Goal: Communication & Community: Answer question/provide support

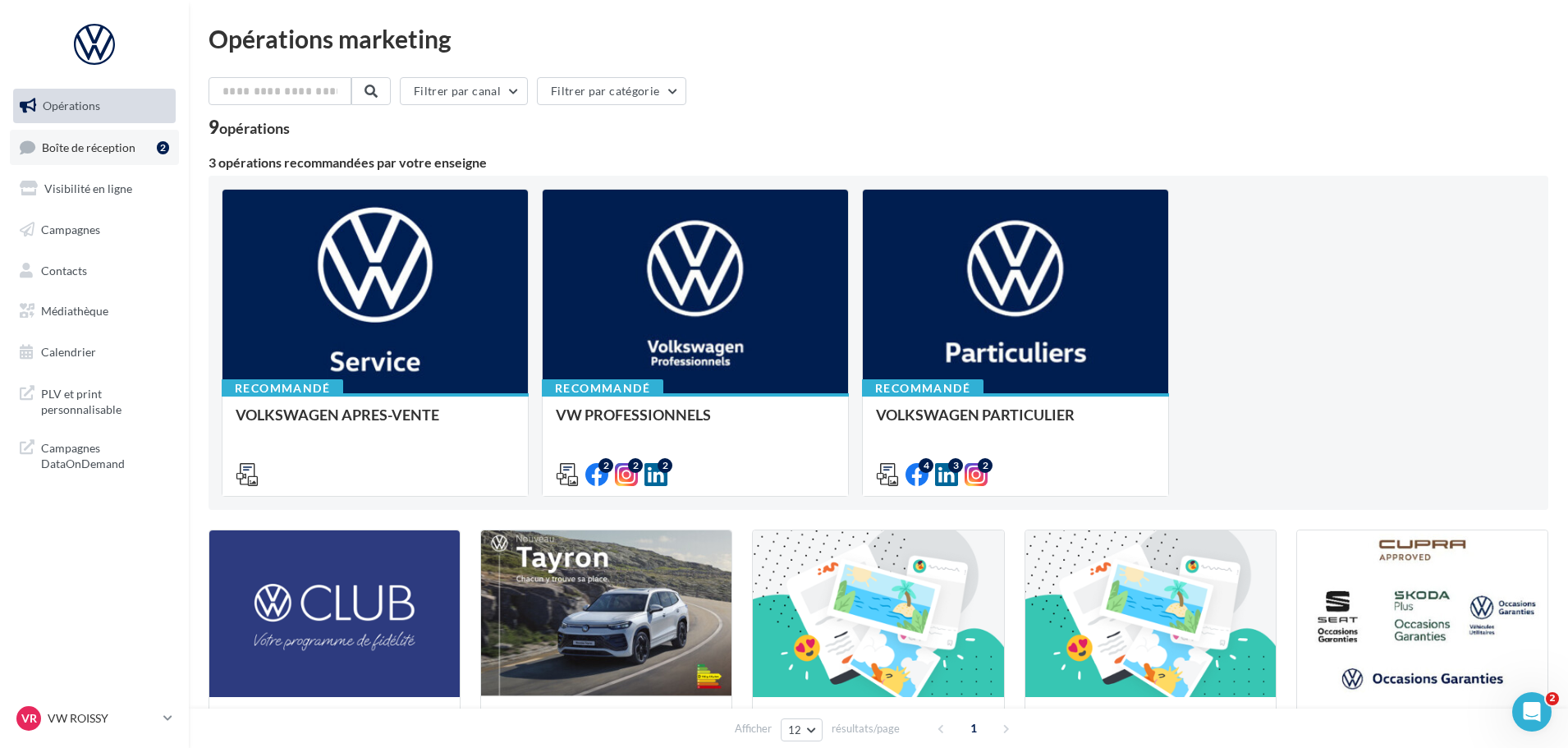
click at [67, 147] on span "Boîte de réception" at bounding box center [88, 146] width 93 height 14
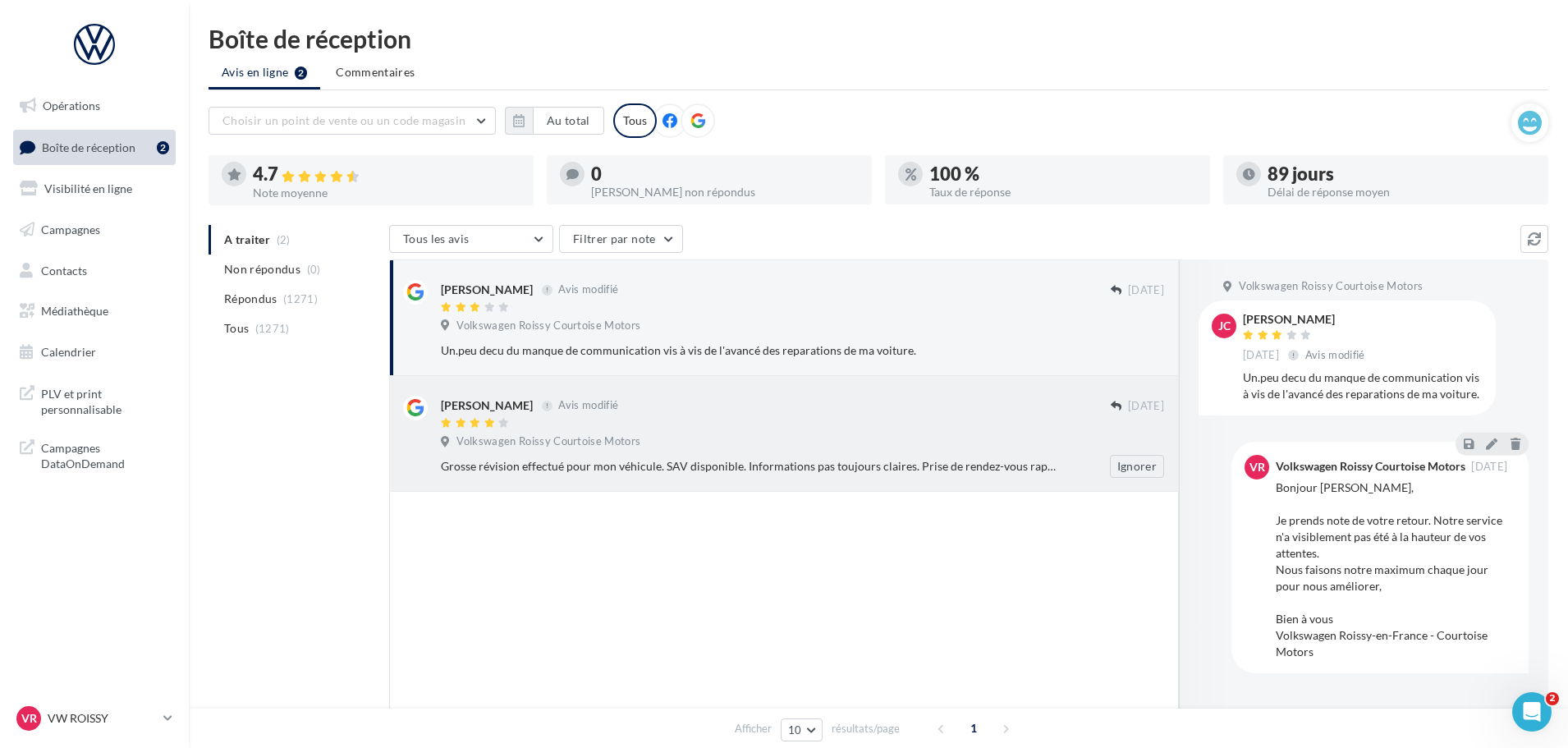
click at [836, 423] on div at bounding box center [776, 423] width 670 height 14
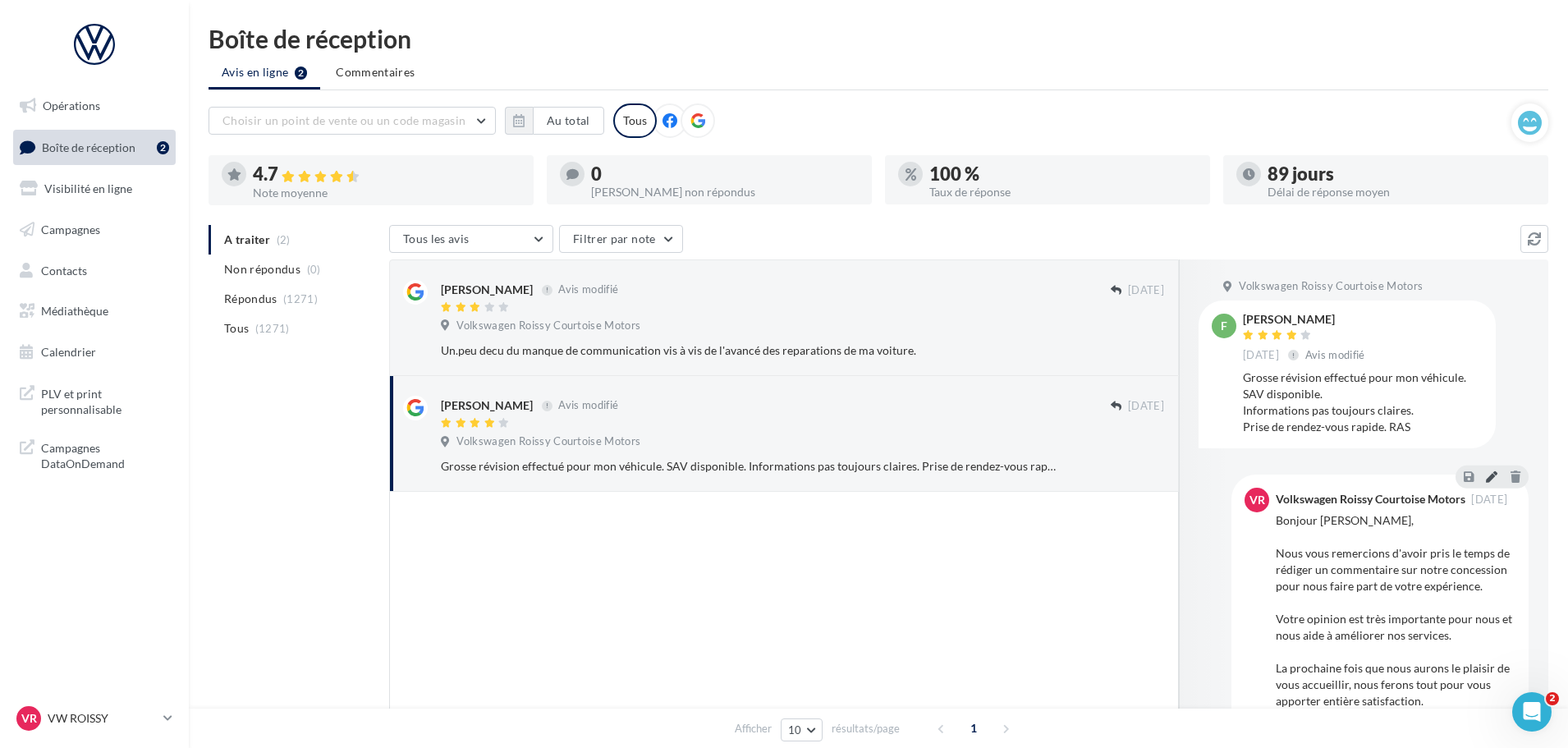
click at [1486, 472] on icon at bounding box center [1491, 476] width 11 height 11
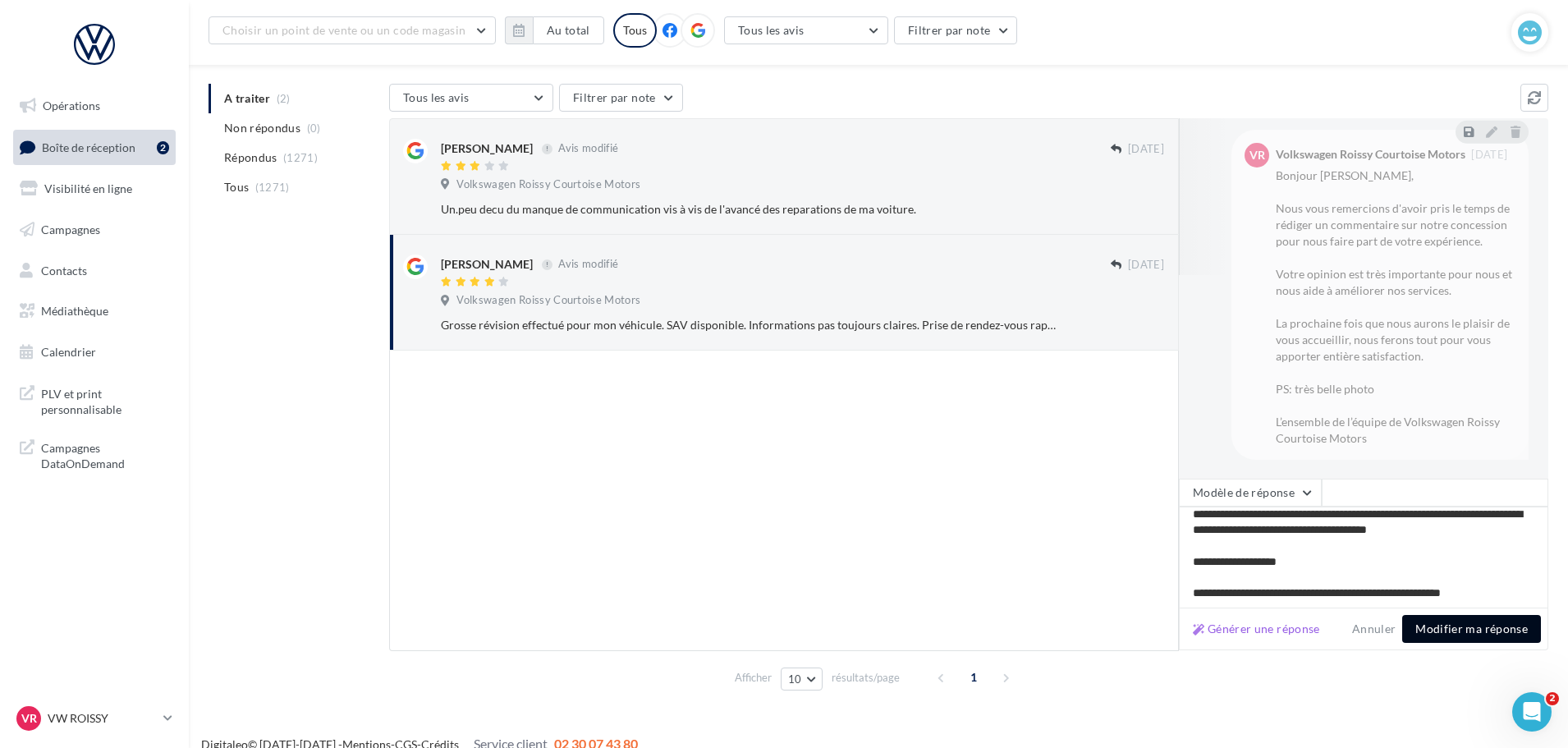
scroll to position [151, 0]
click at [1452, 627] on button "Modifier ma réponse" at bounding box center [1472, 629] width 139 height 28
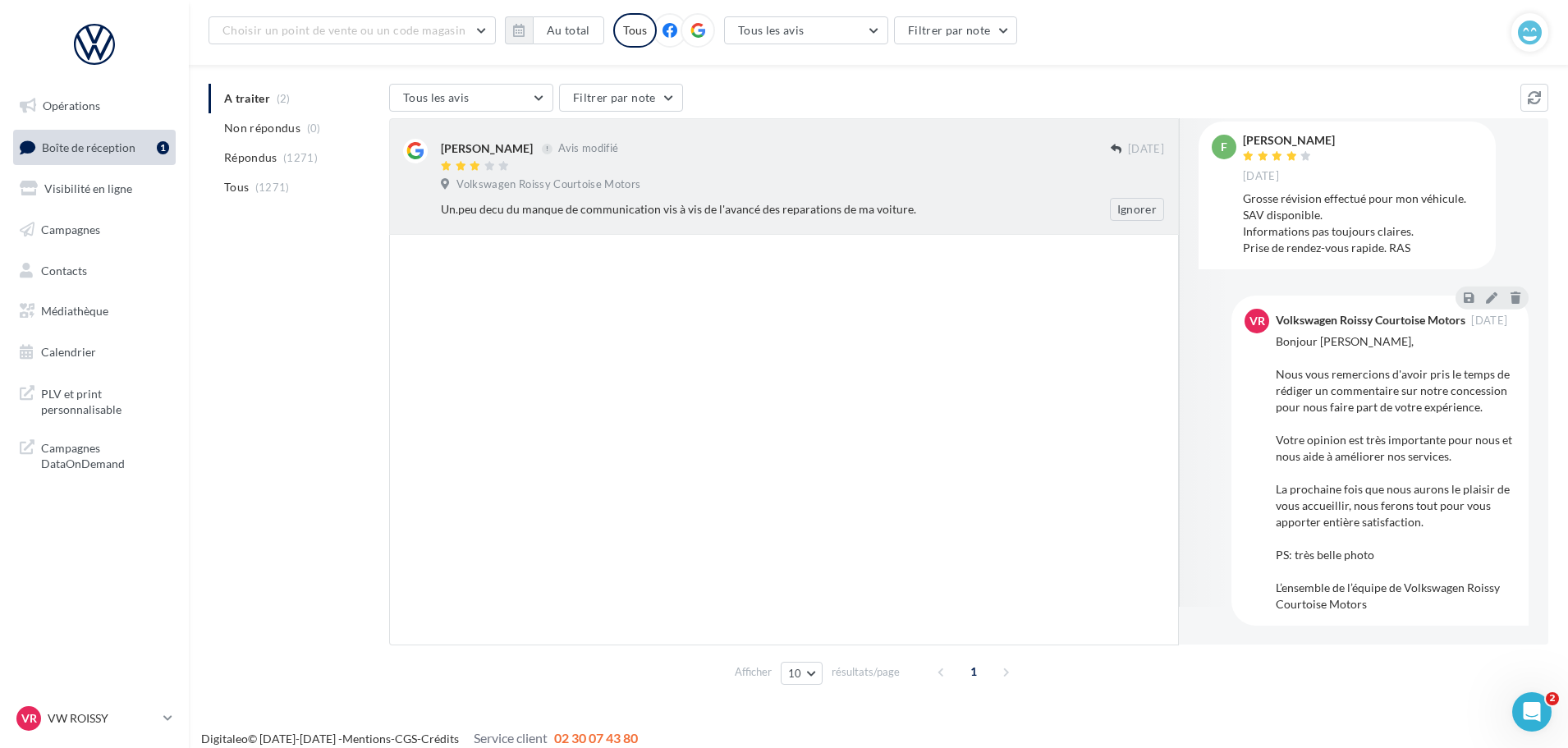
scroll to position [39, 0]
click at [854, 172] on div at bounding box center [776, 166] width 670 height 14
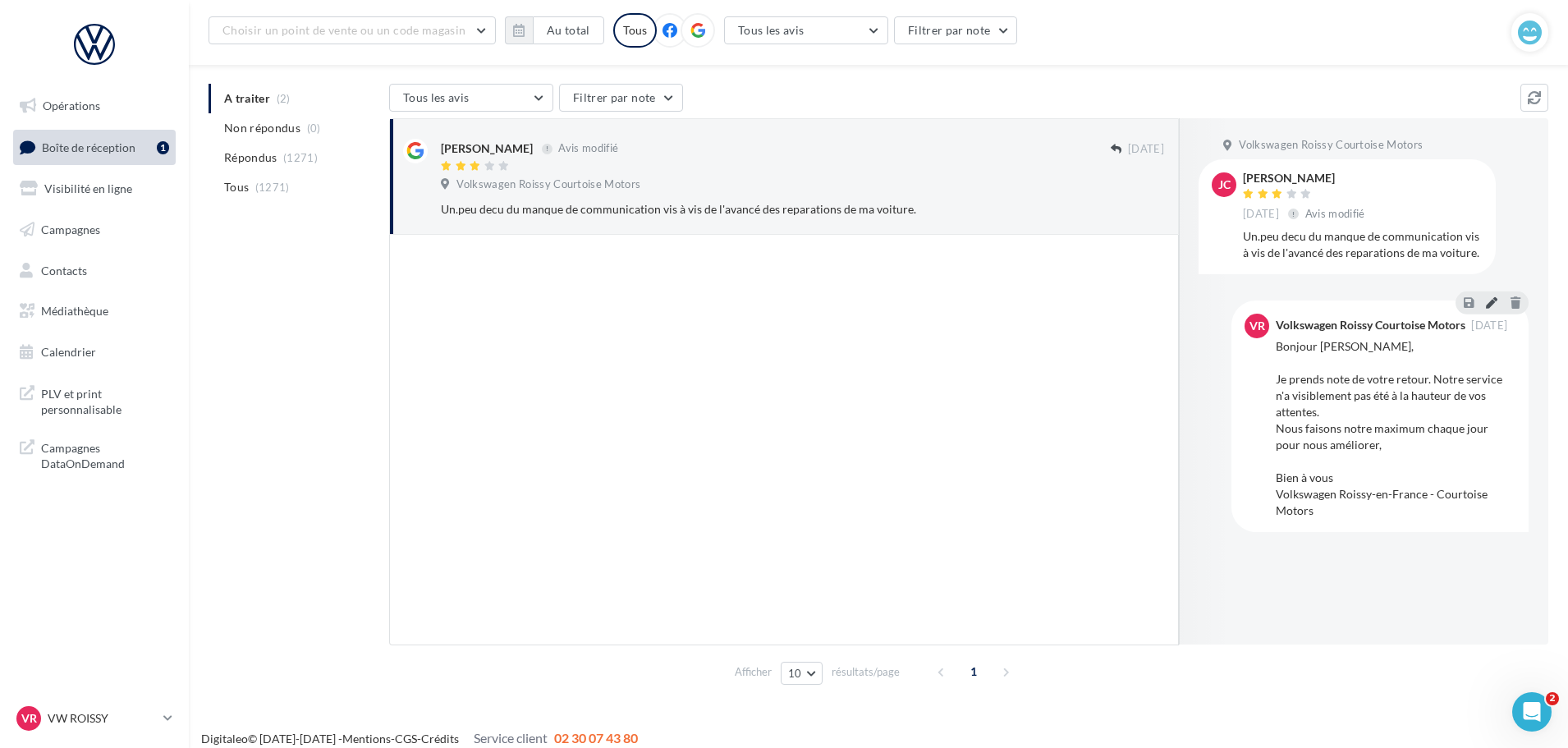
click at [1494, 297] on icon at bounding box center [1491, 302] width 11 height 11
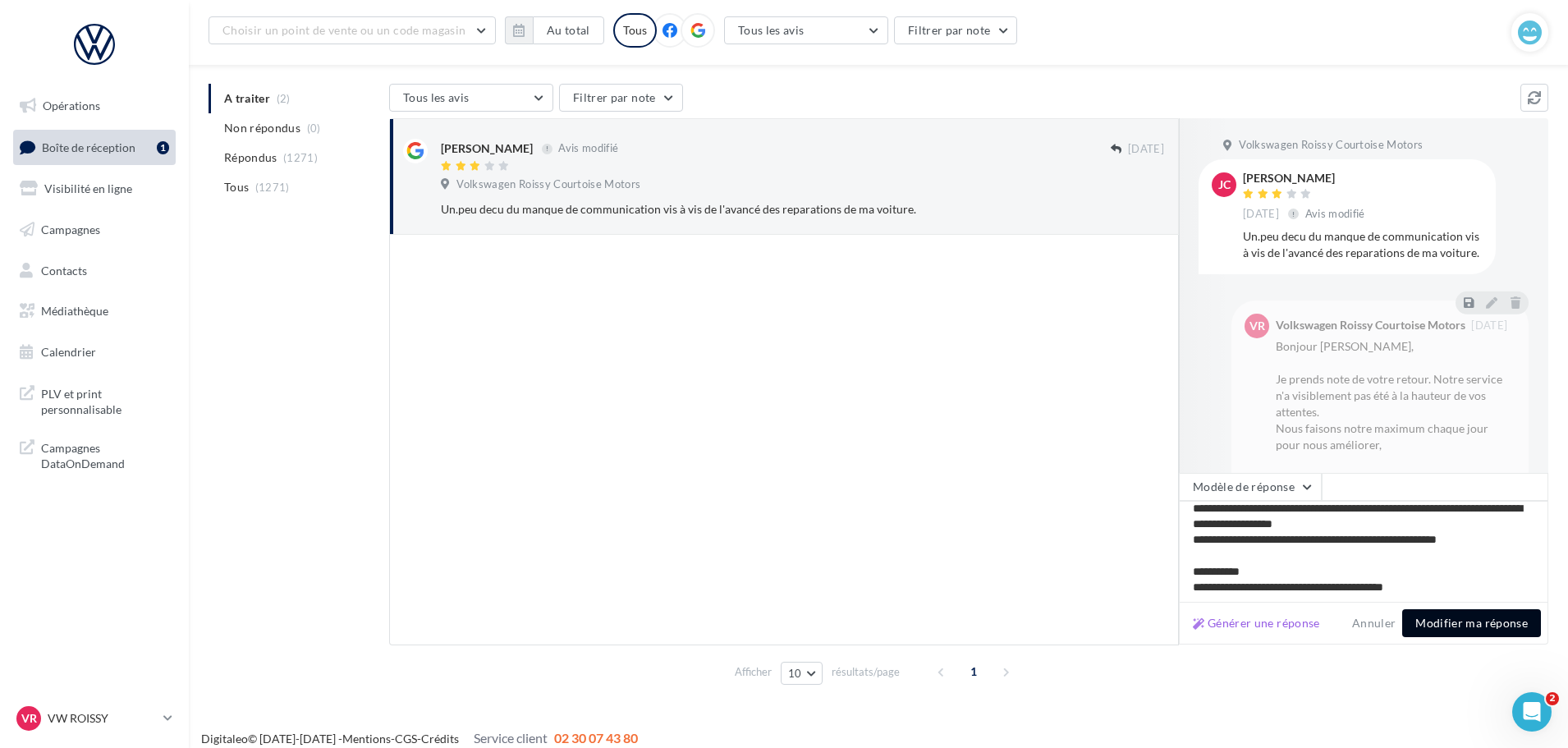
click at [1472, 622] on button "Modifier ma réponse" at bounding box center [1472, 623] width 139 height 28
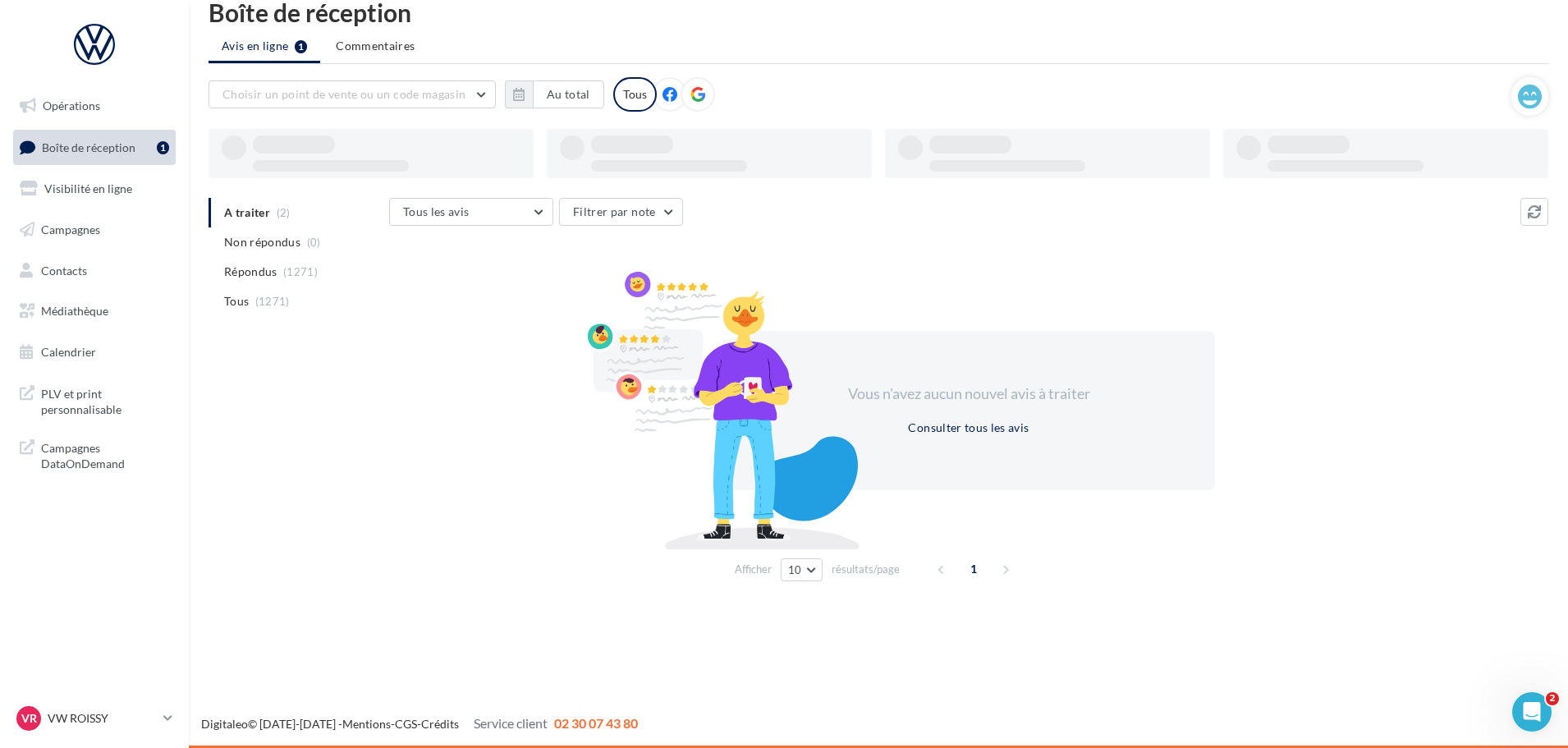
scroll to position [26, 0]
click at [95, 713] on p "VW ROISSY" at bounding box center [103, 718] width 109 height 17
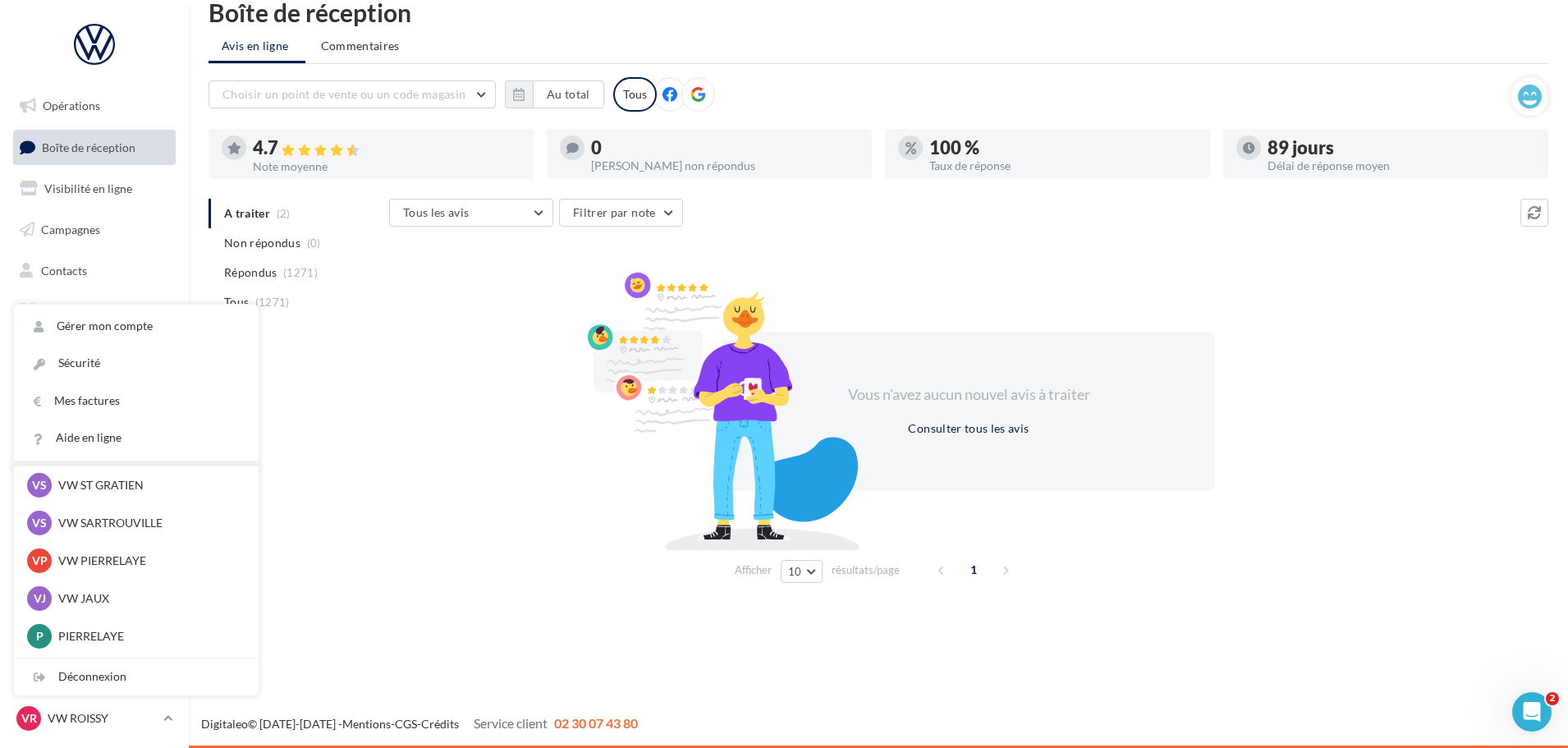
scroll to position [165, 0]
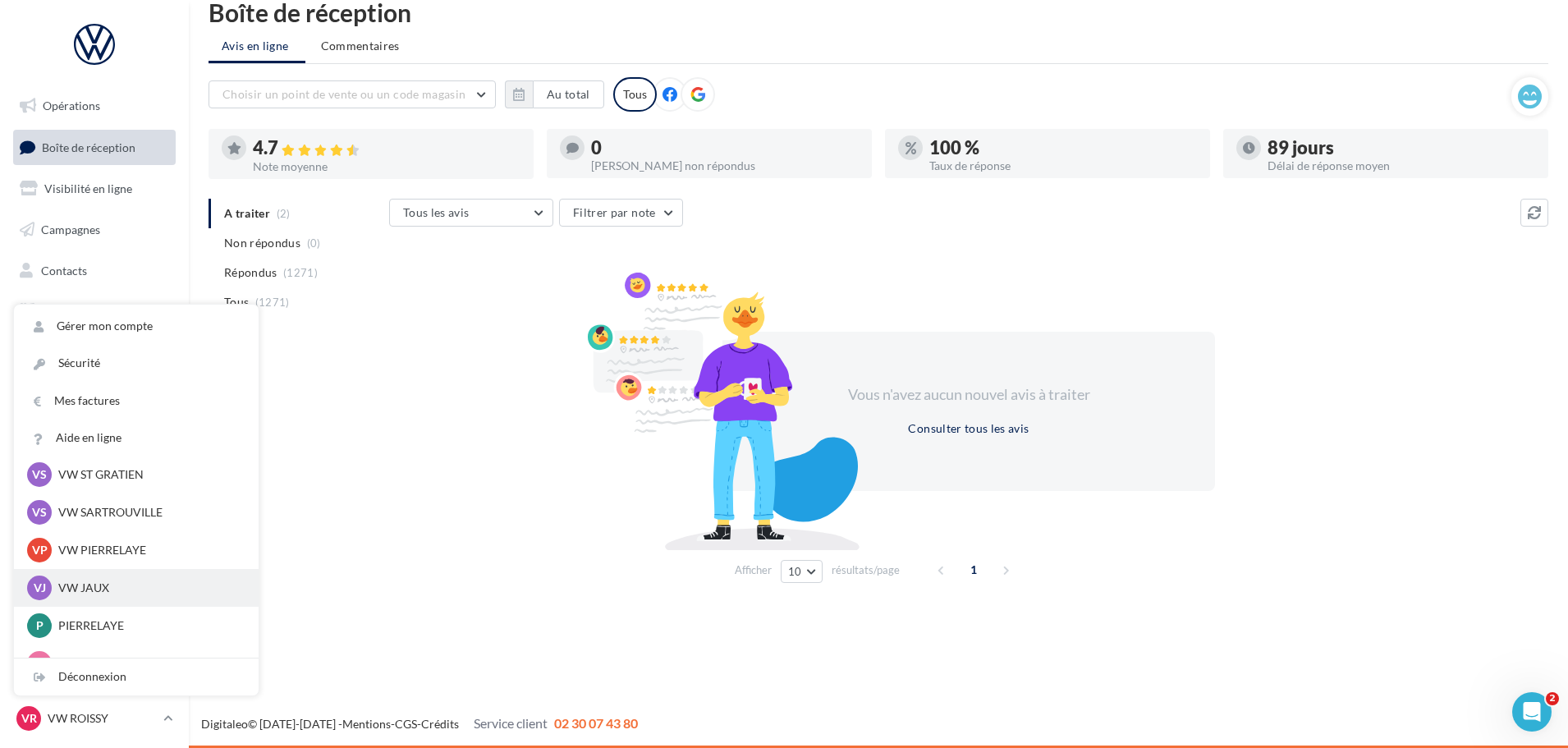
click at [92, 590] on p "VW JAUX" at bounding box center [148, 588] width 180 height 17
